Goal: Transaction & Acquisition: Register for event/course

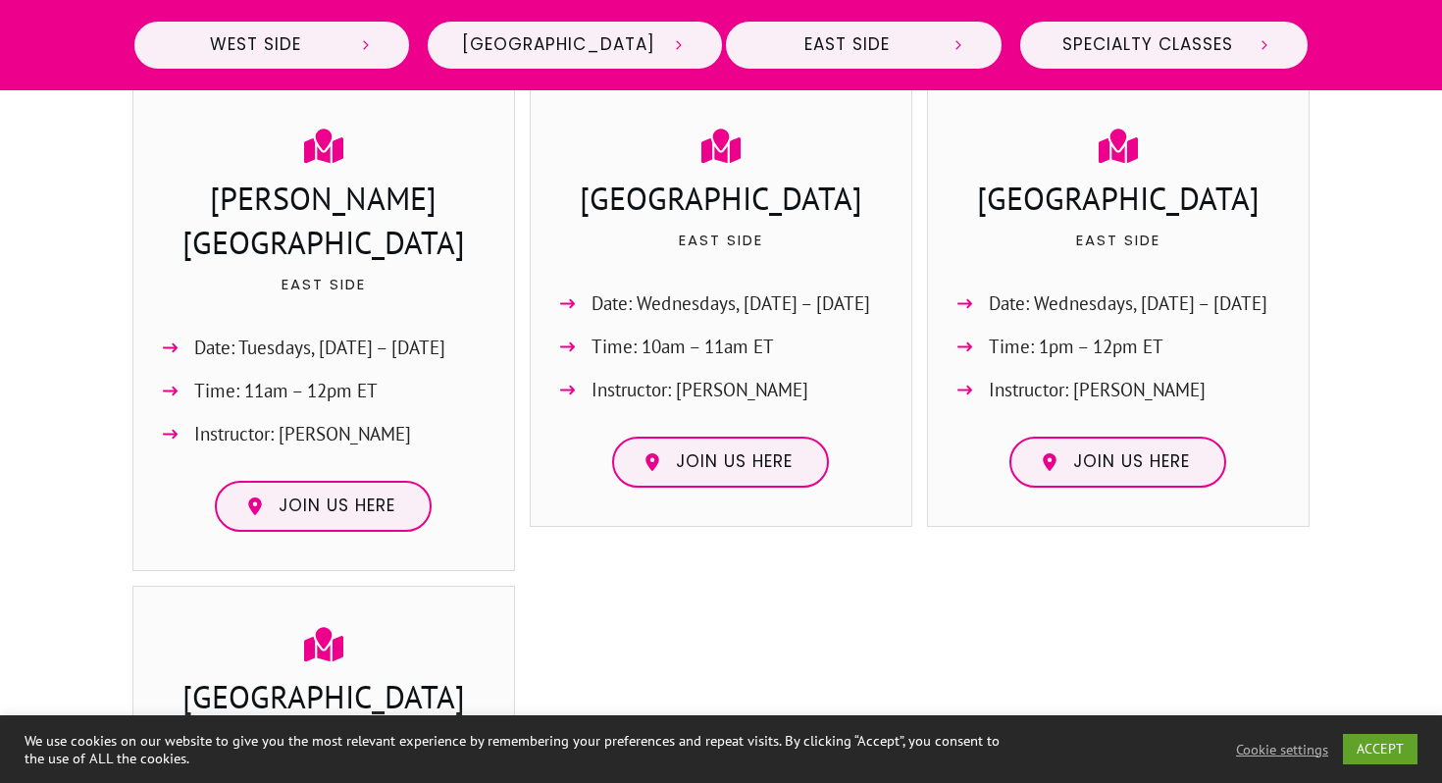
scroll to position [2397, 0]
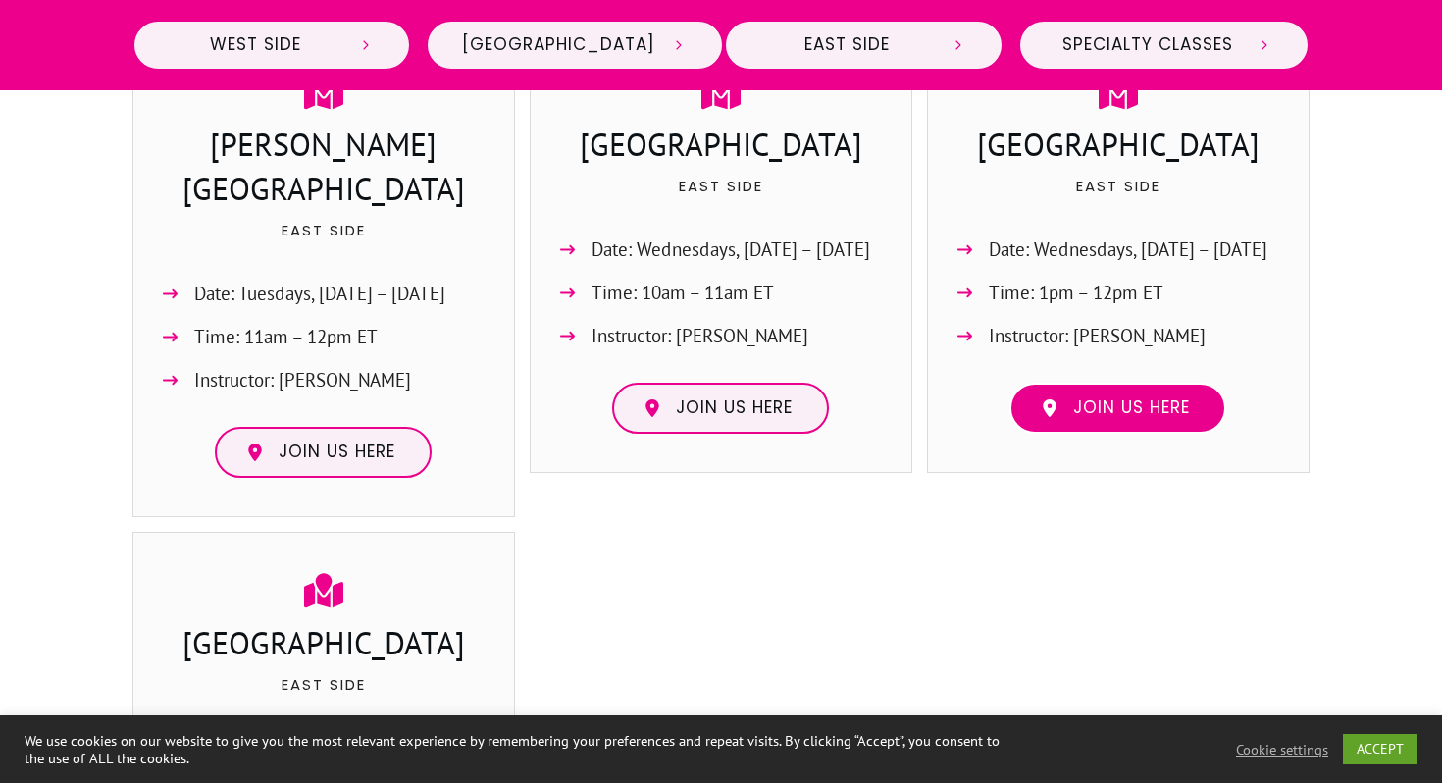
click at [1147, 400] on span "Join us here" at bounding box center [1131, 408] width 117 height 22
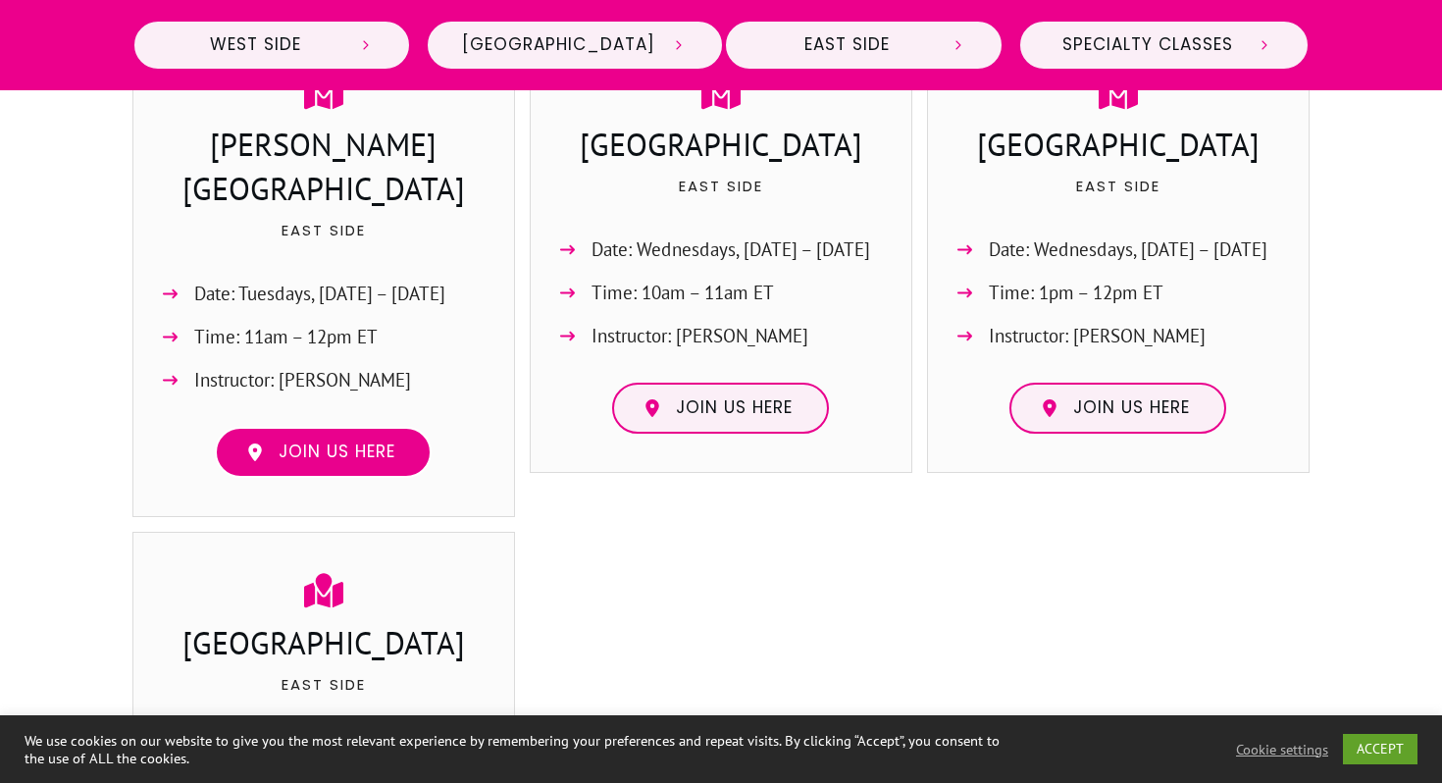
click at [360, 442] on span "Join us here" at bounding box center [337, 453] width 117 height 22
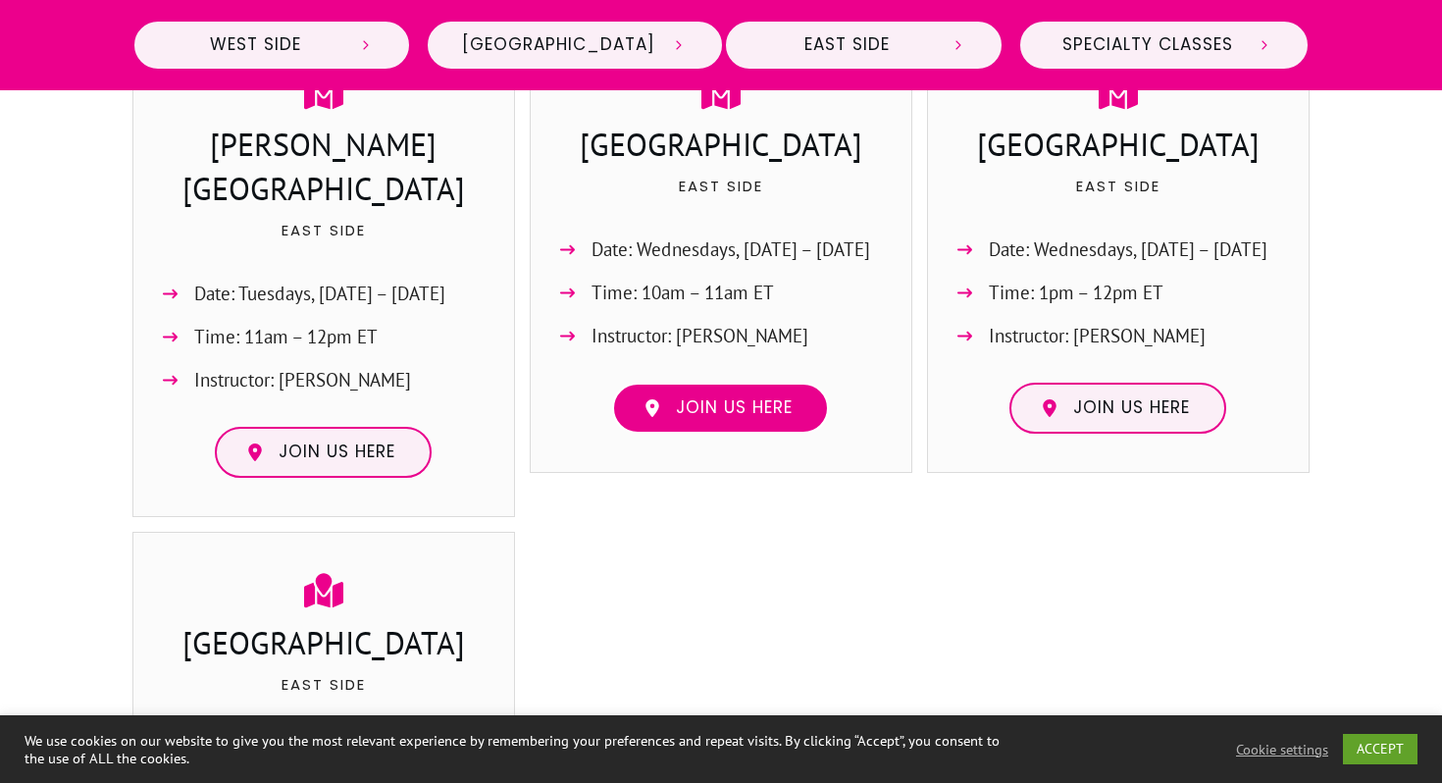
click at [679, 393] on link "Join us here" at bounding box center [720, 408] width 217 height 51
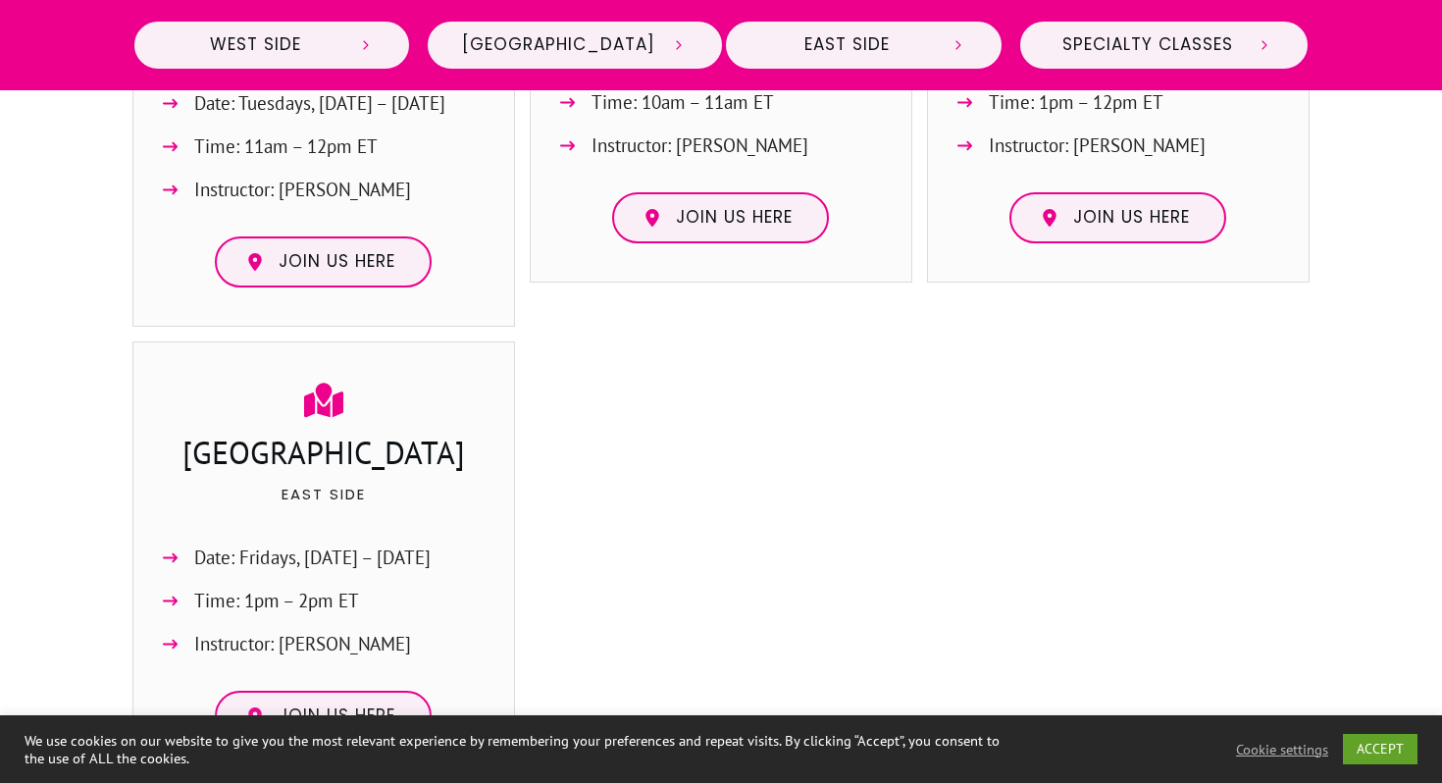
scroll to position [2641, 0]
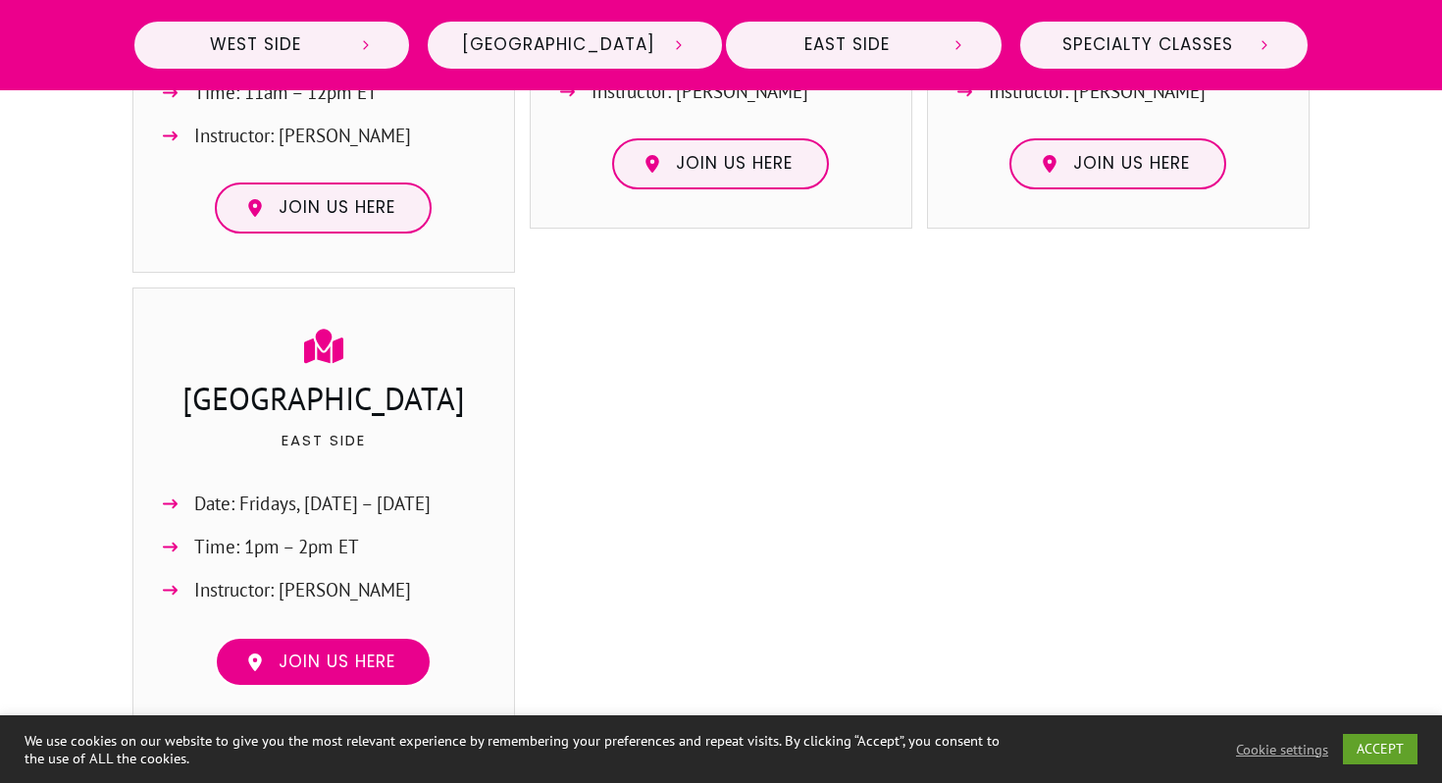
click at [343, 651] on span "Join us here" at bounding box center [337, 662] width 117 height 22
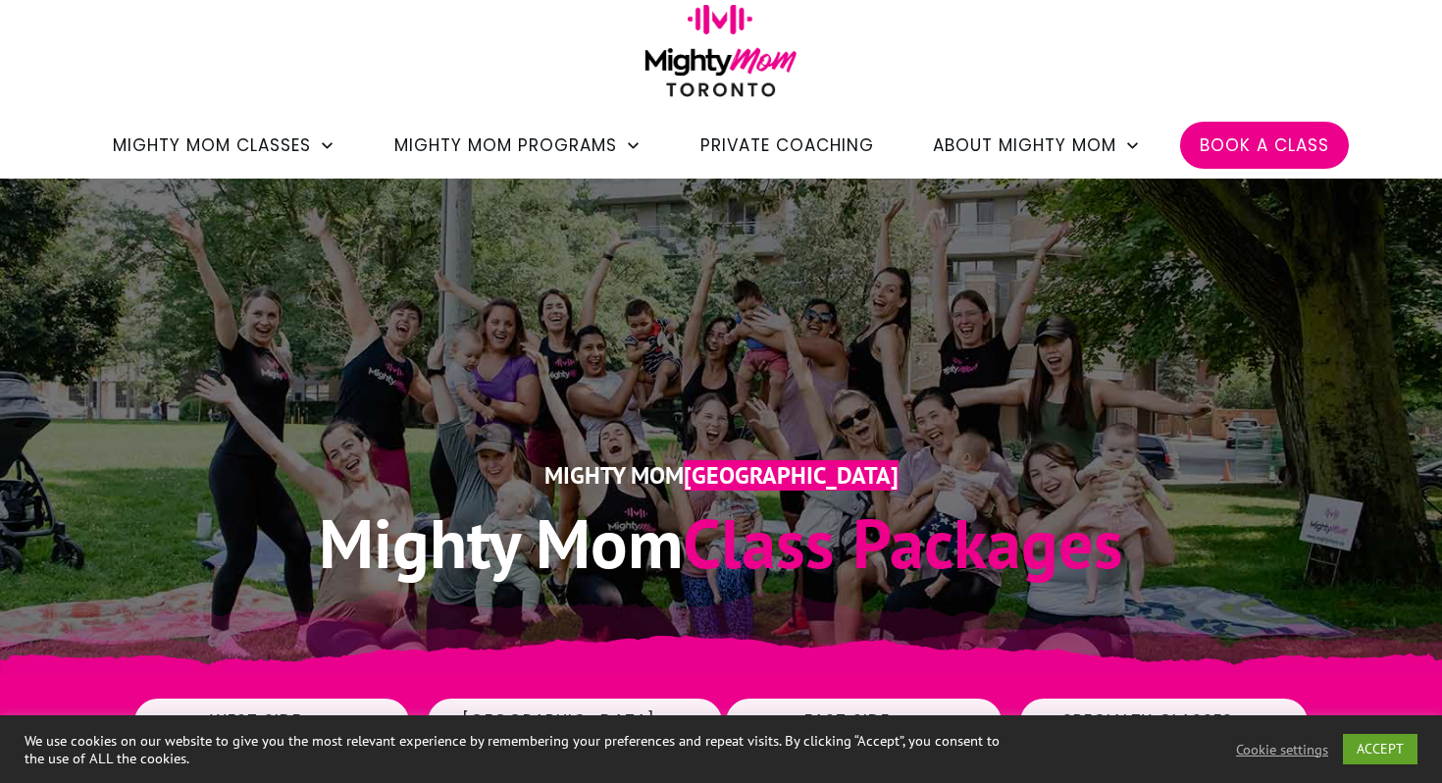
scroll to position [97, 0]
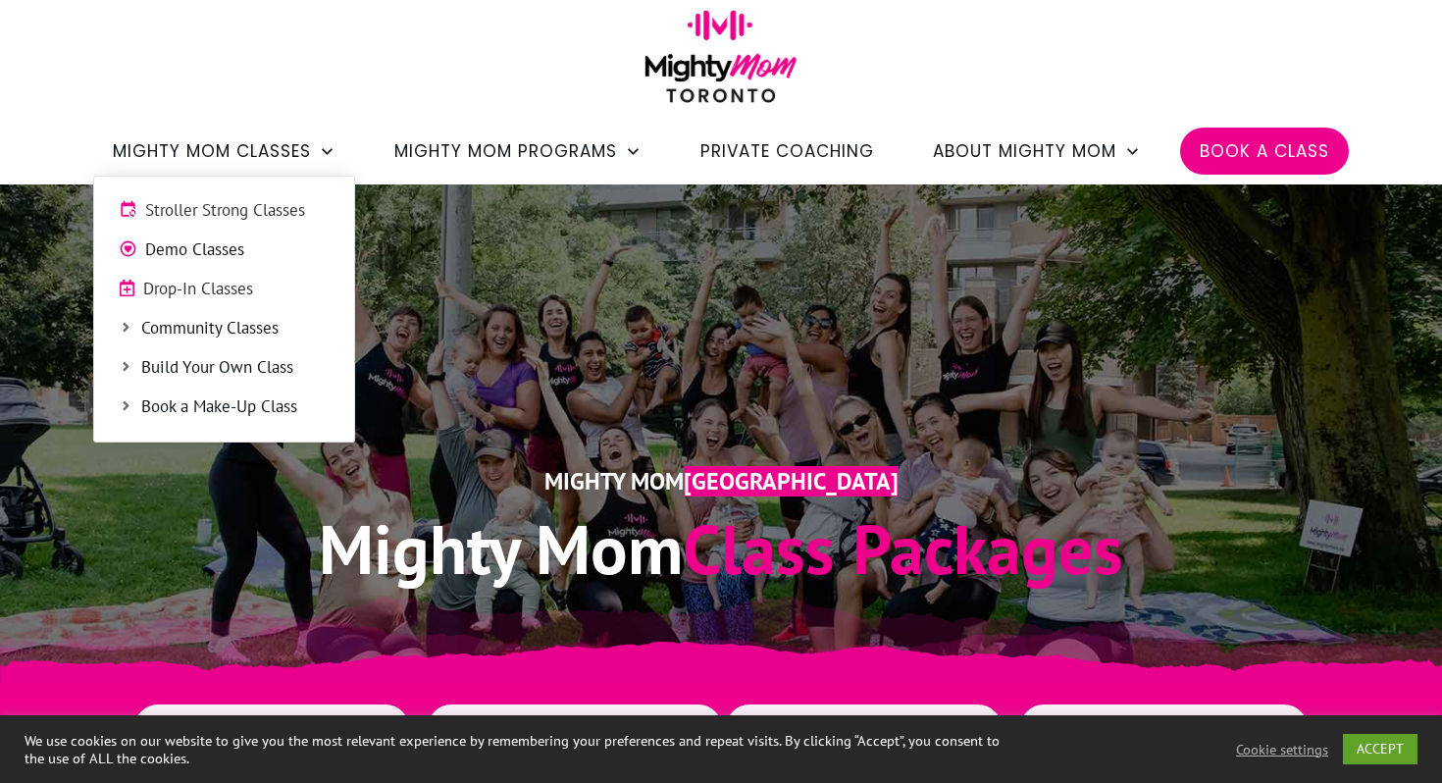
click at [230, 242] on span "Demo Classes" at bounding box center [237, 250] width 184 height 26
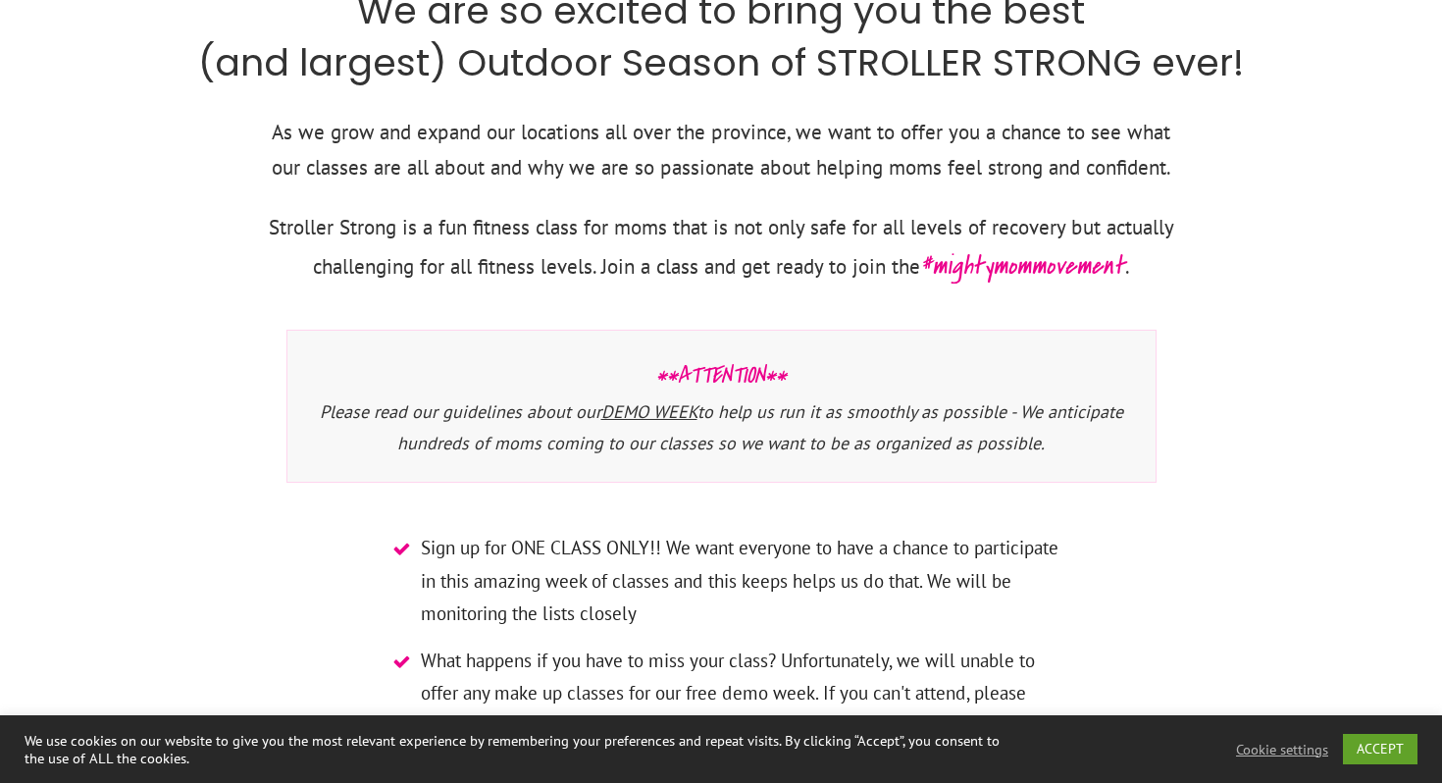
click at [230, 193] on div "We are so excited to bring you the best (and largest) Outdoor Season of STROLLE…" at bounding box center [721, 375] width 1060 height 784
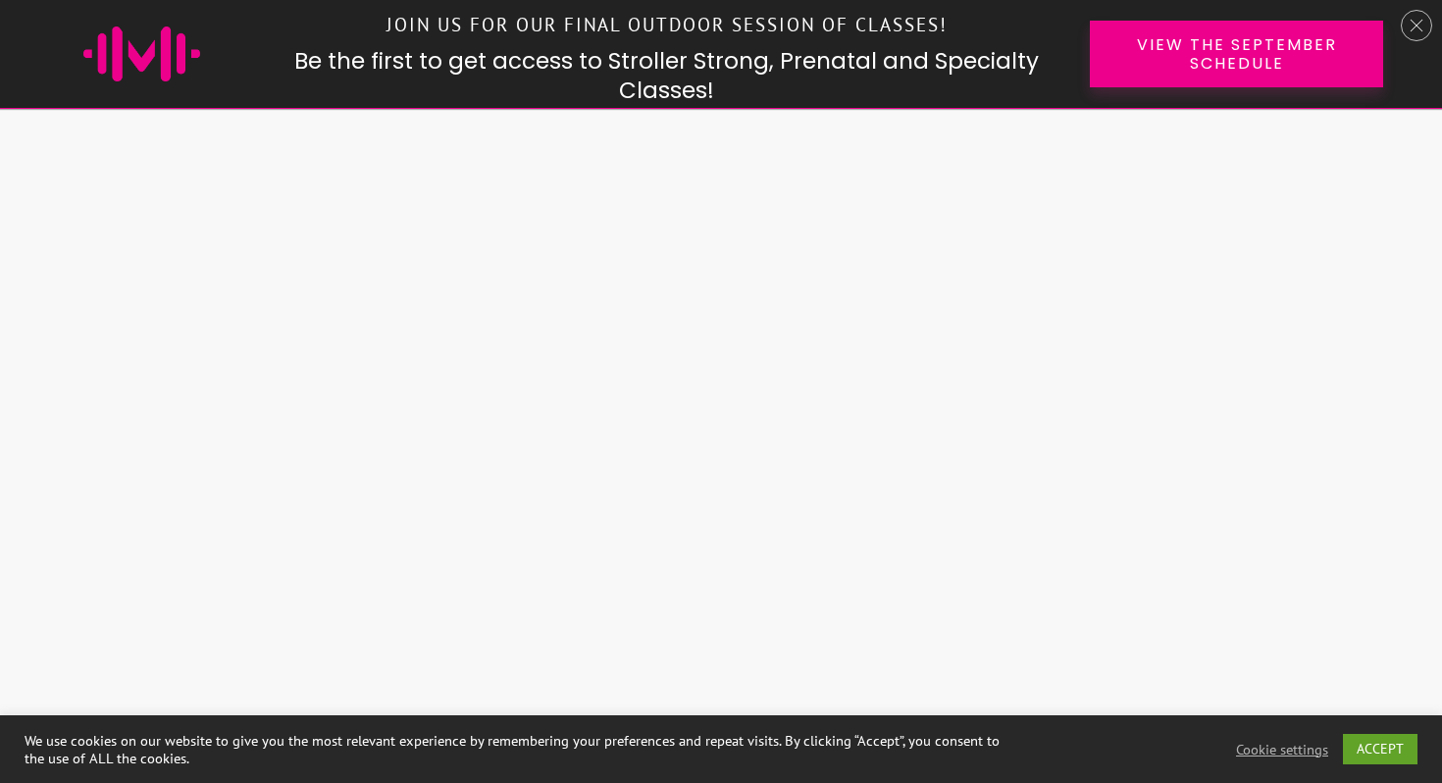
scroll to position [3030, 0]
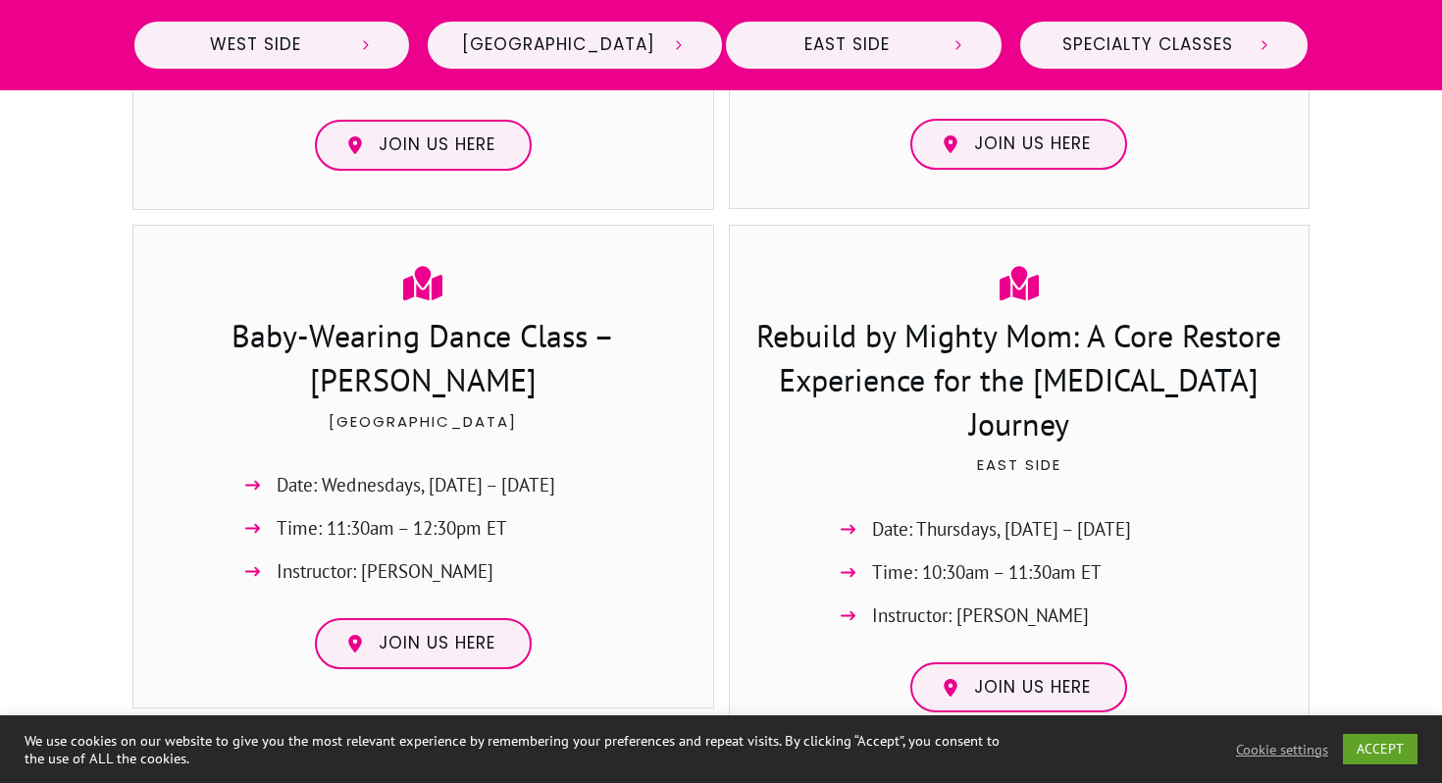
scroll to position [3799, 0]
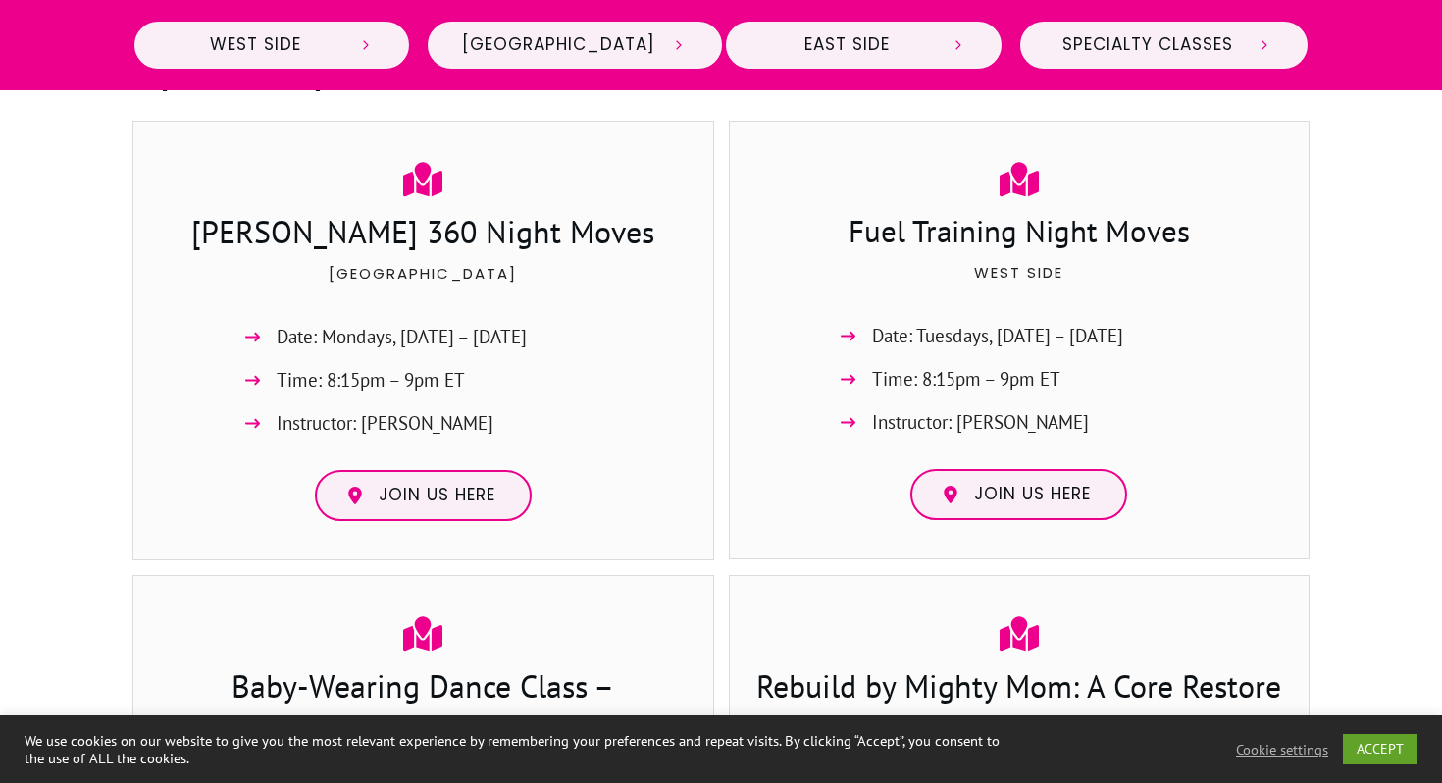
scroll to position [3873, 0]
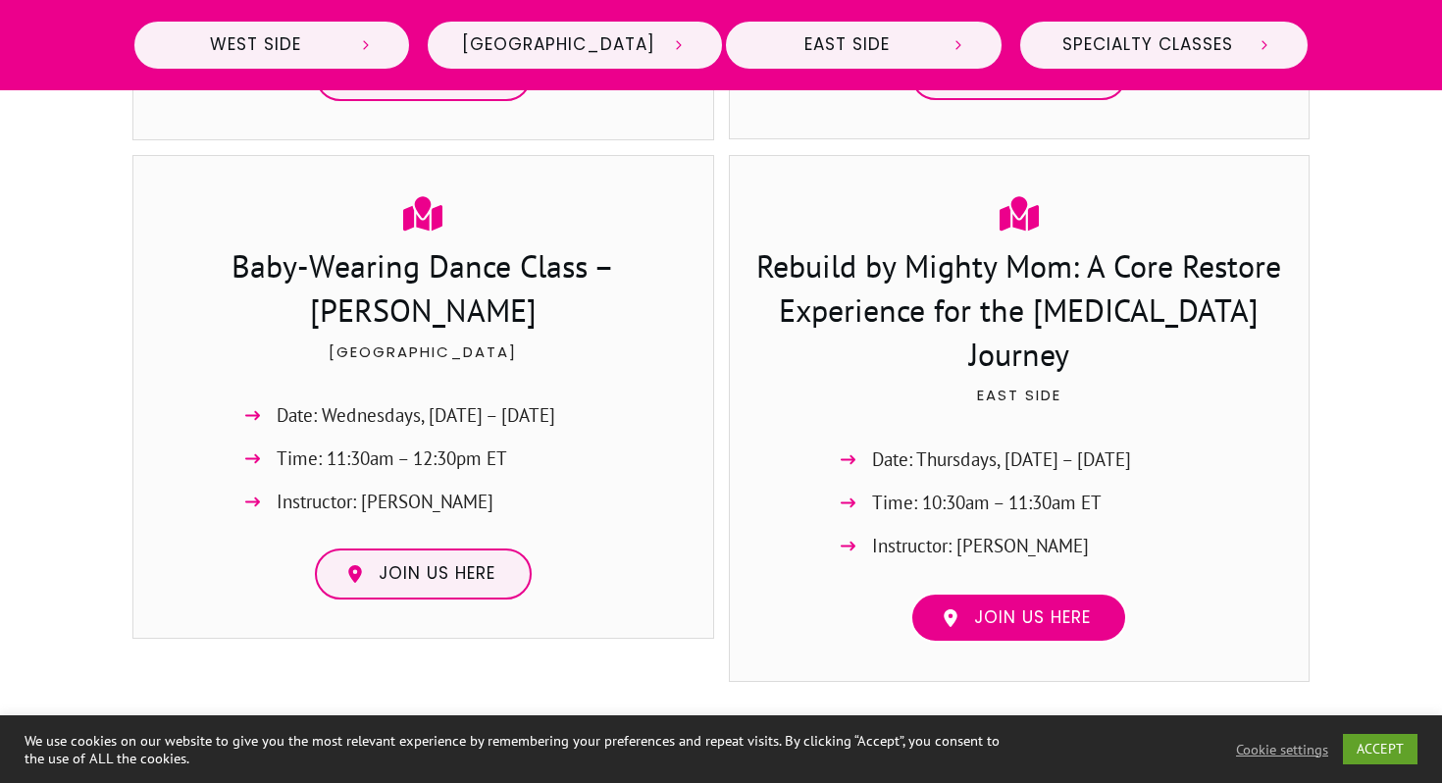
click at [1041, 607] on span "Join us here" at bounding box center [1032, 618] width 117 height 22
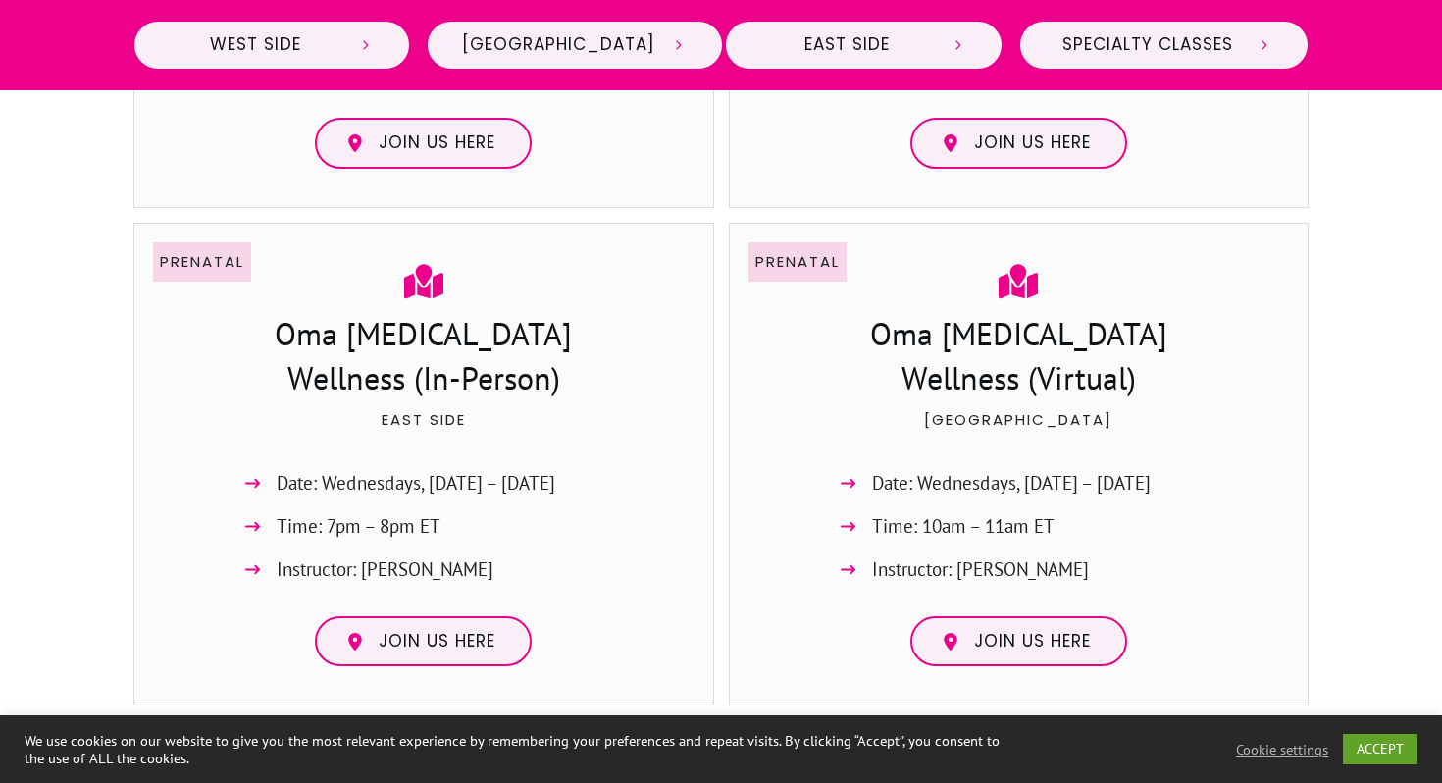
scroll to position [4975, 0]
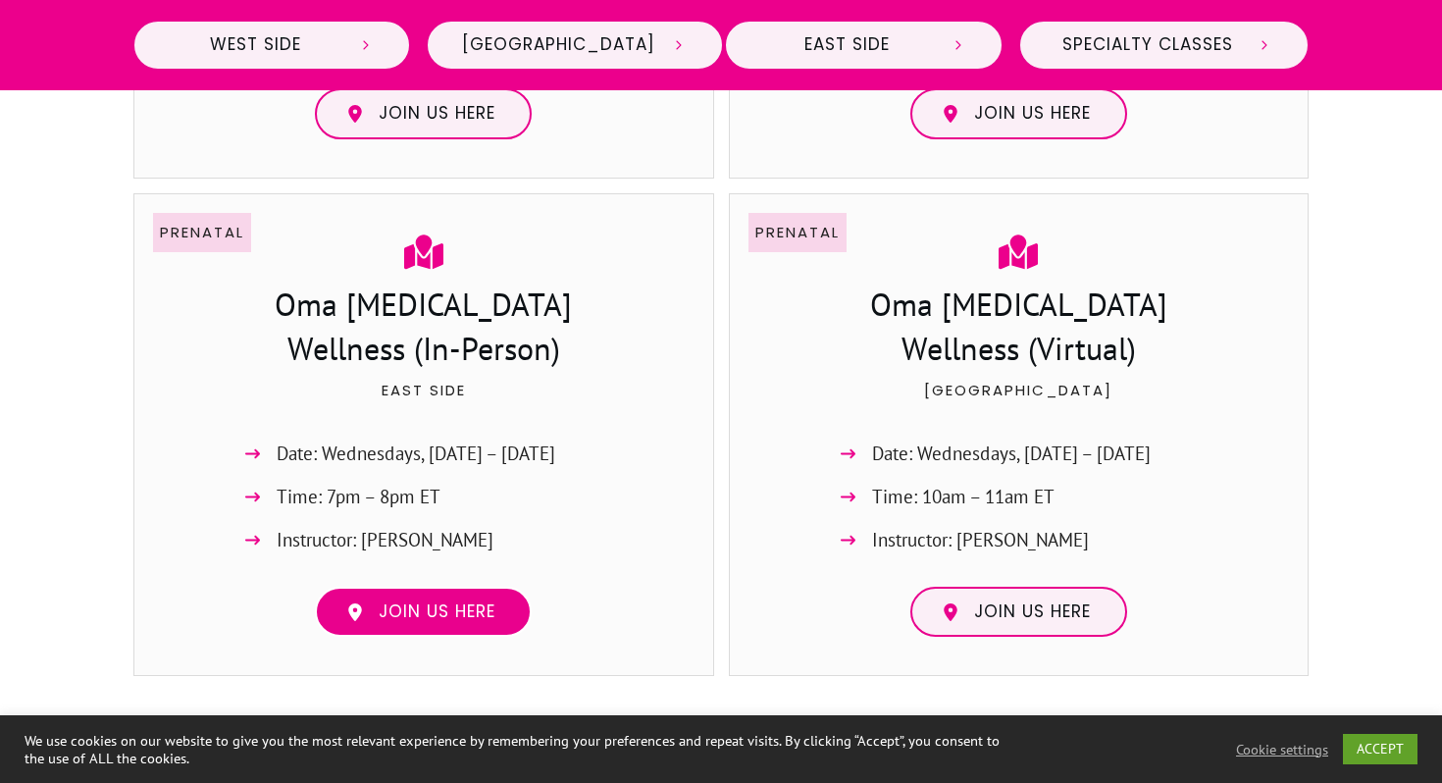
click at [390, 601] on span "Join us here" at bounding box center [437, 612] width 117 height 22
